Goal: Check status: Check status

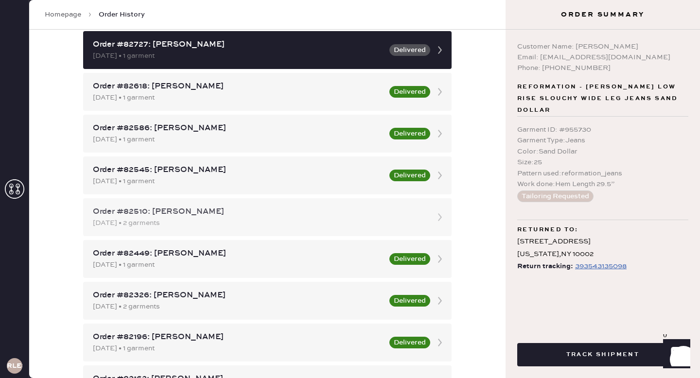
scroll to position [322, 0]
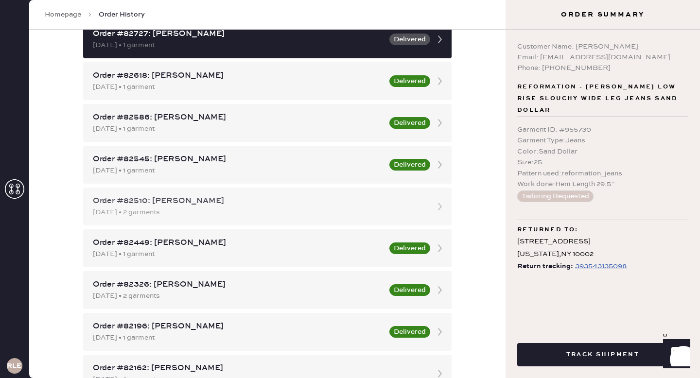
click at [207, 203] on div "Order #82510: [PERSON_NAME]" at bounding box center [259, 201] width 332 height 12
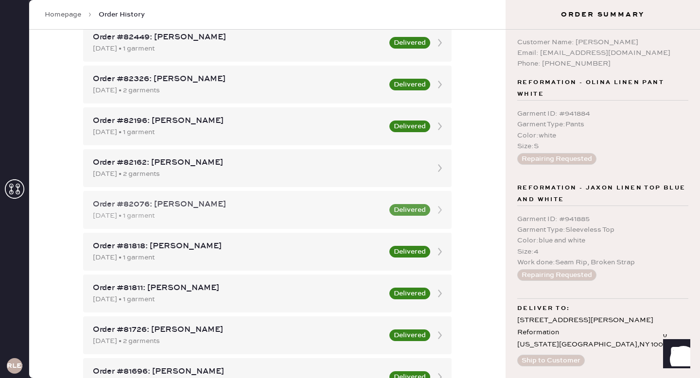
scroll to position [529, 0]
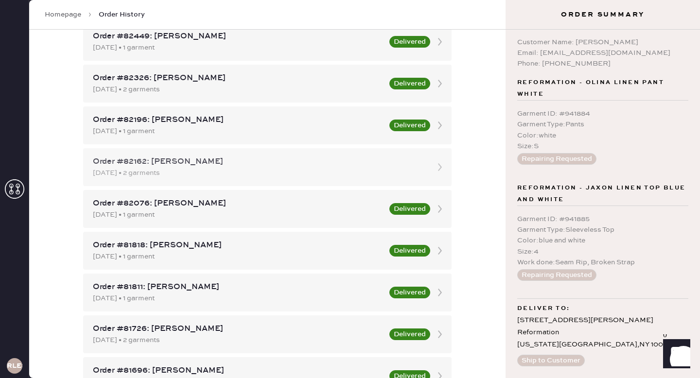
click at [406, 170] on div "[DATE] • 2 garments" at bounding box center [259, 173] width 332 height 11
